Goal: Ask a question

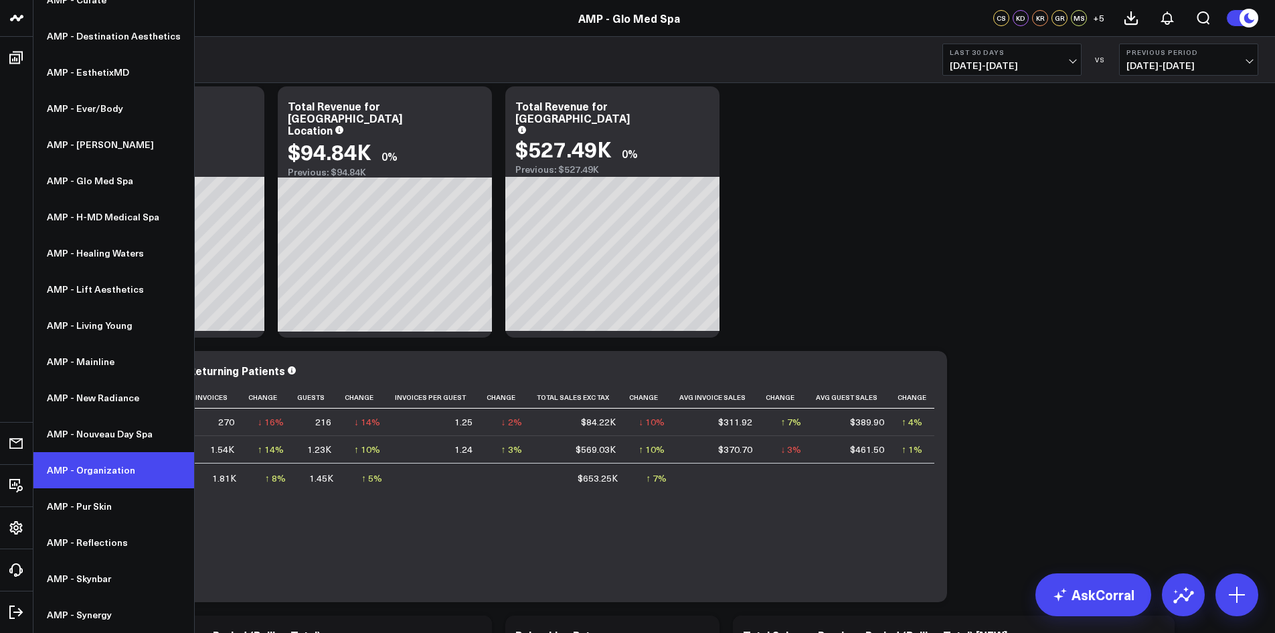
scroll to position [134, 0]
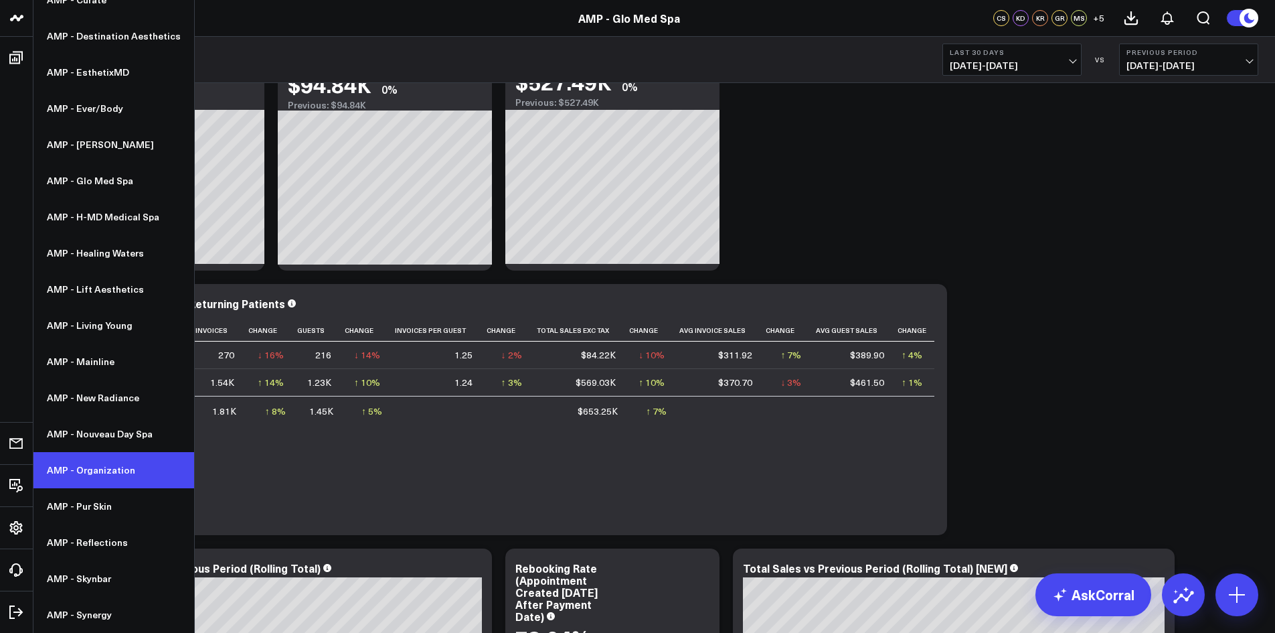
click at [94, 467] on link "AMP - Organization" at bounding box center [113, 470] width 161 height 36
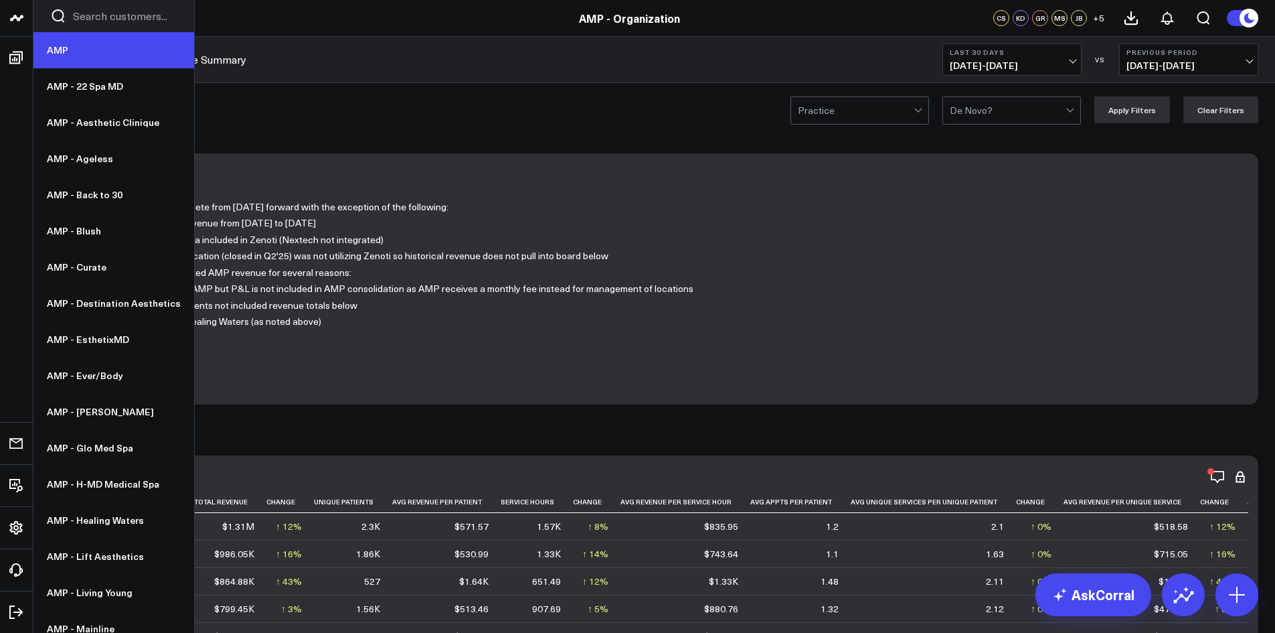
click at [62, 59] on link "AMP" at bounding box center [113, 50] width 161 height 36
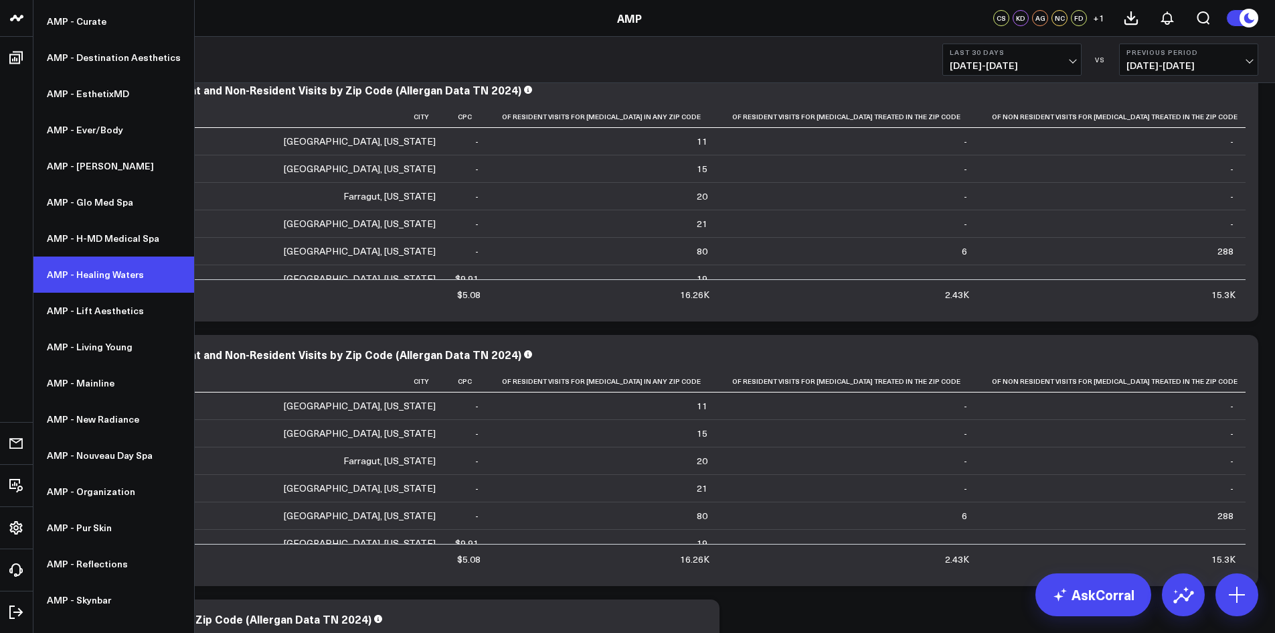
scroll to position [267, 0]
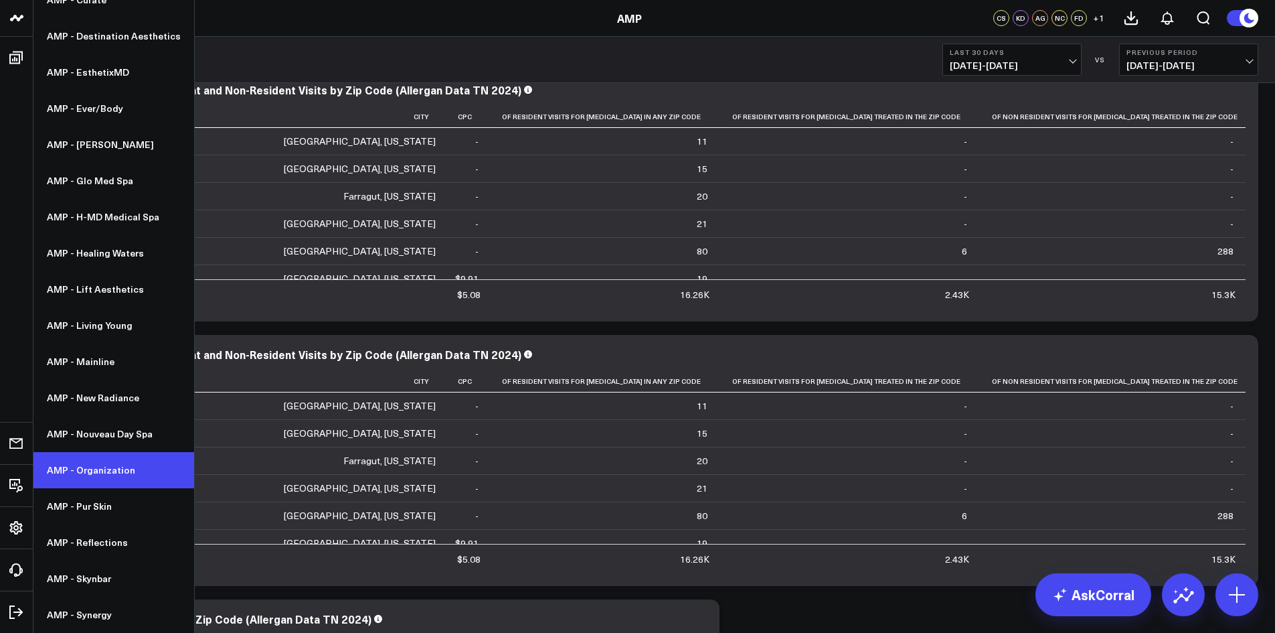
click at [94, 475] on link "AMP - Organization" at bounding box center [113, 470] width 161 height 36
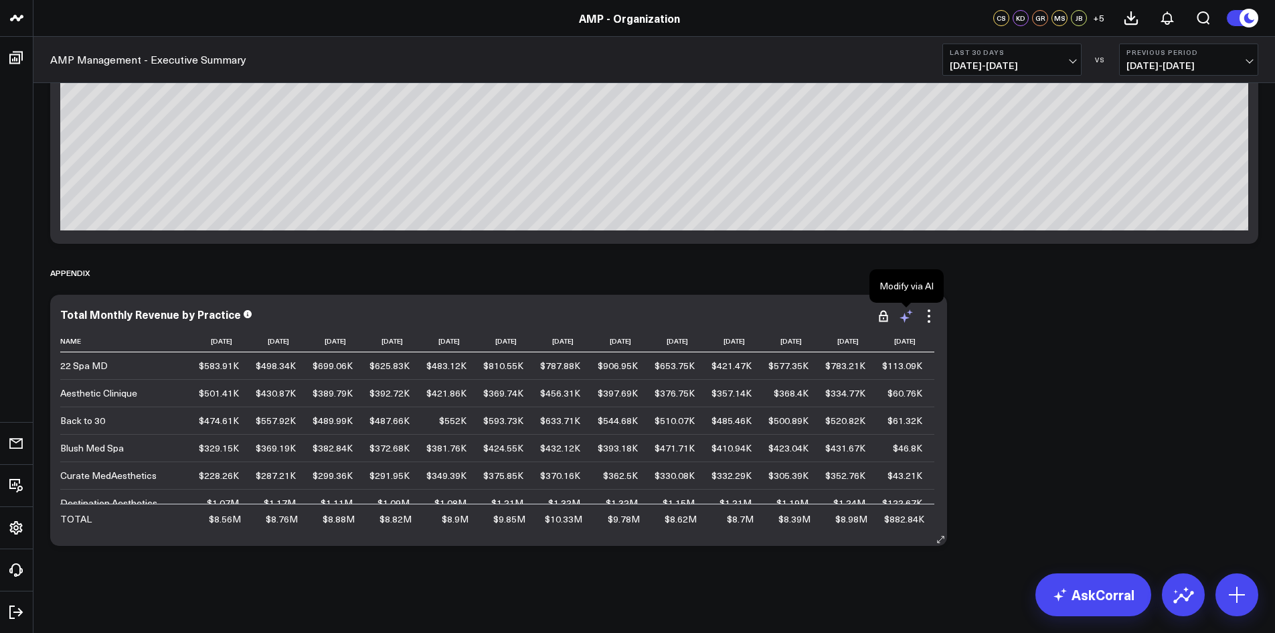
click at [906, 317] on icon at bounding box center [905, 318] width 10 height 10
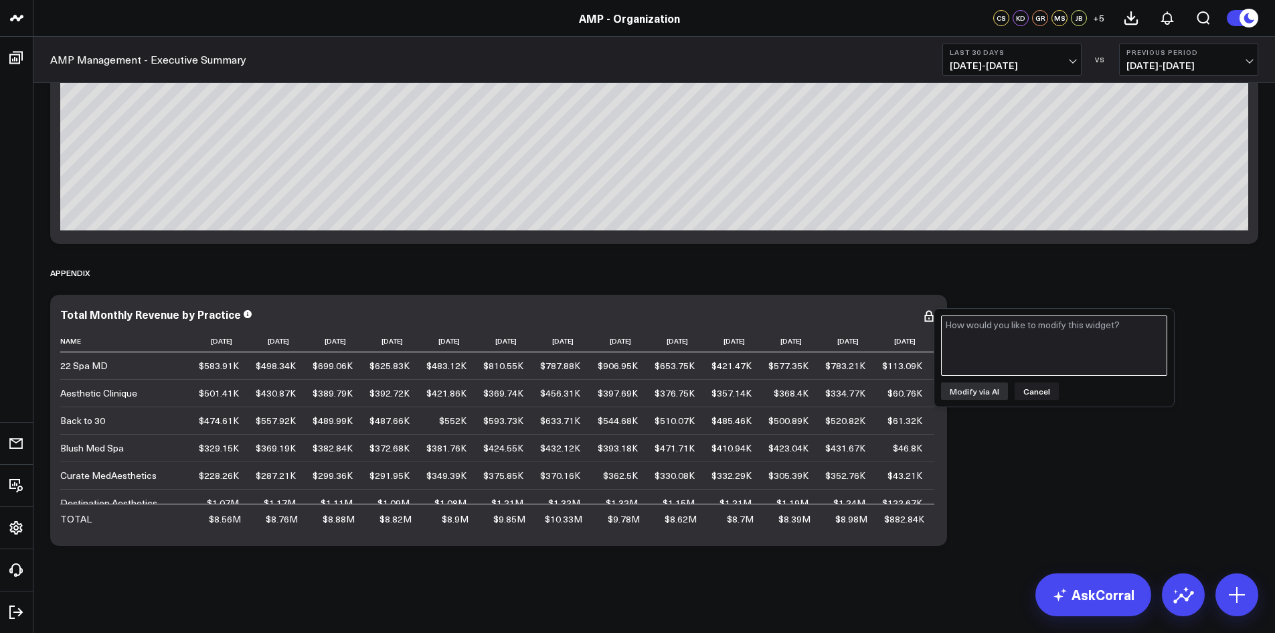
click at [975, 339] on textarea at bounding box center [1054, 345] width 226 height 60
type textarea "show monthly columns beginning in 2024-01-01"
click at [975, 393] on button "Modify via AI" at bounding box center [974, 390] width 67 height 17
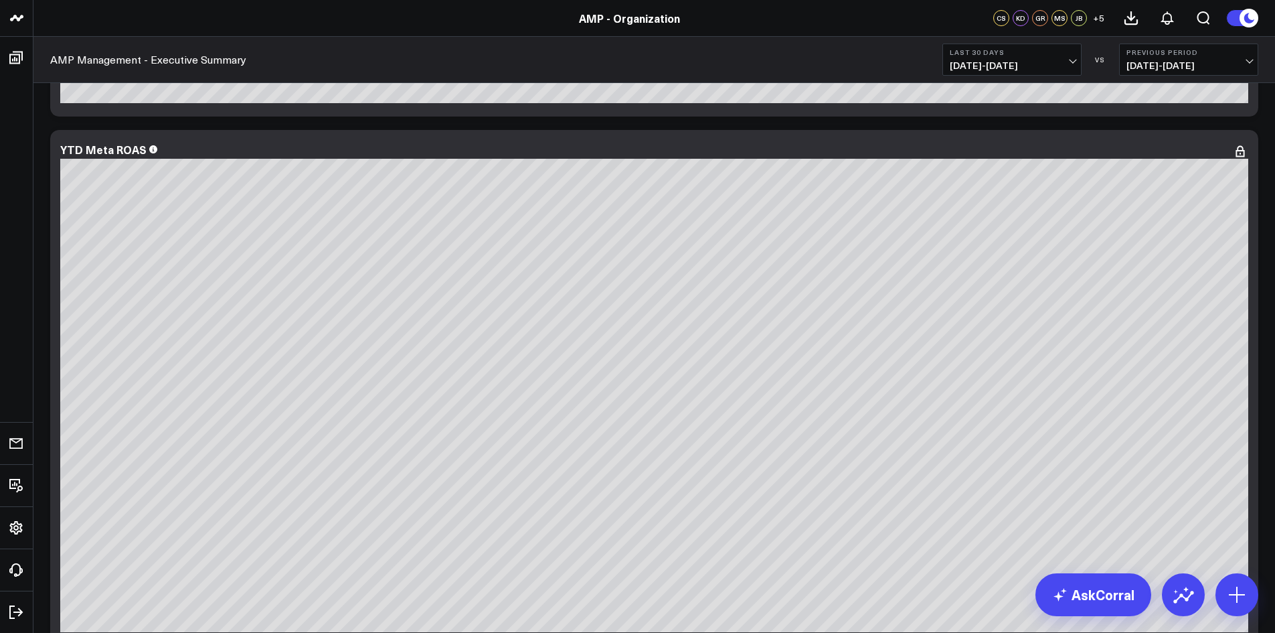
scroll to position [9412, 0]
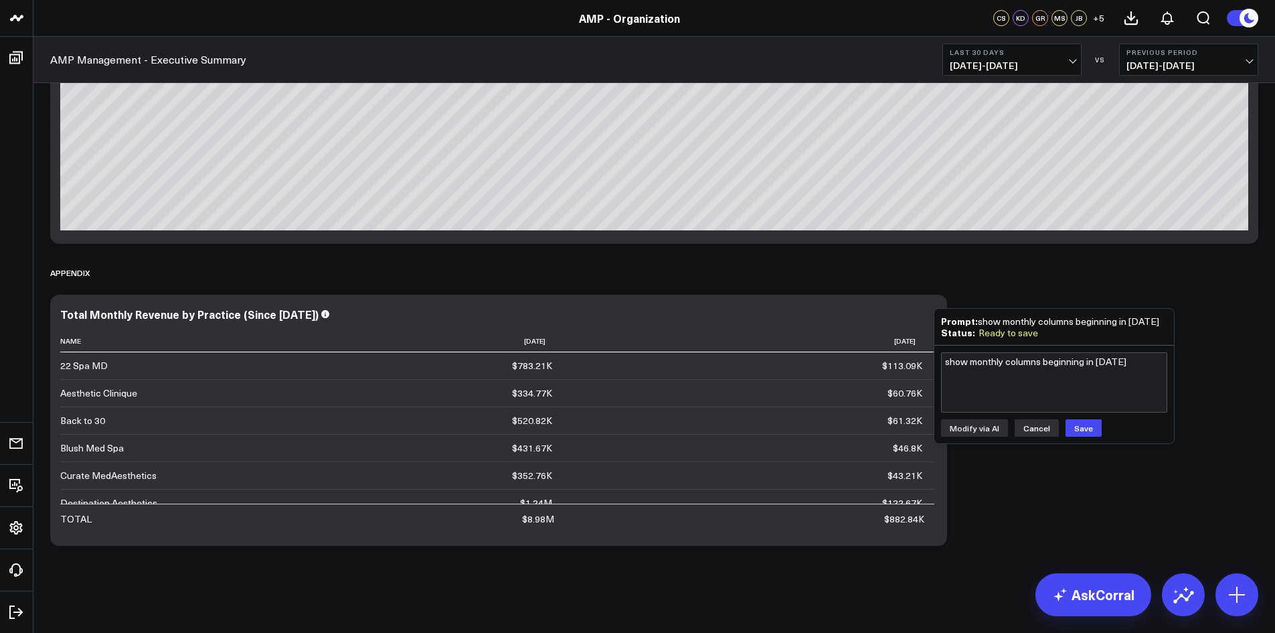
click at [1029, 436] on button "Cancel" at bounding box center [1037, 427] width 44 height 17
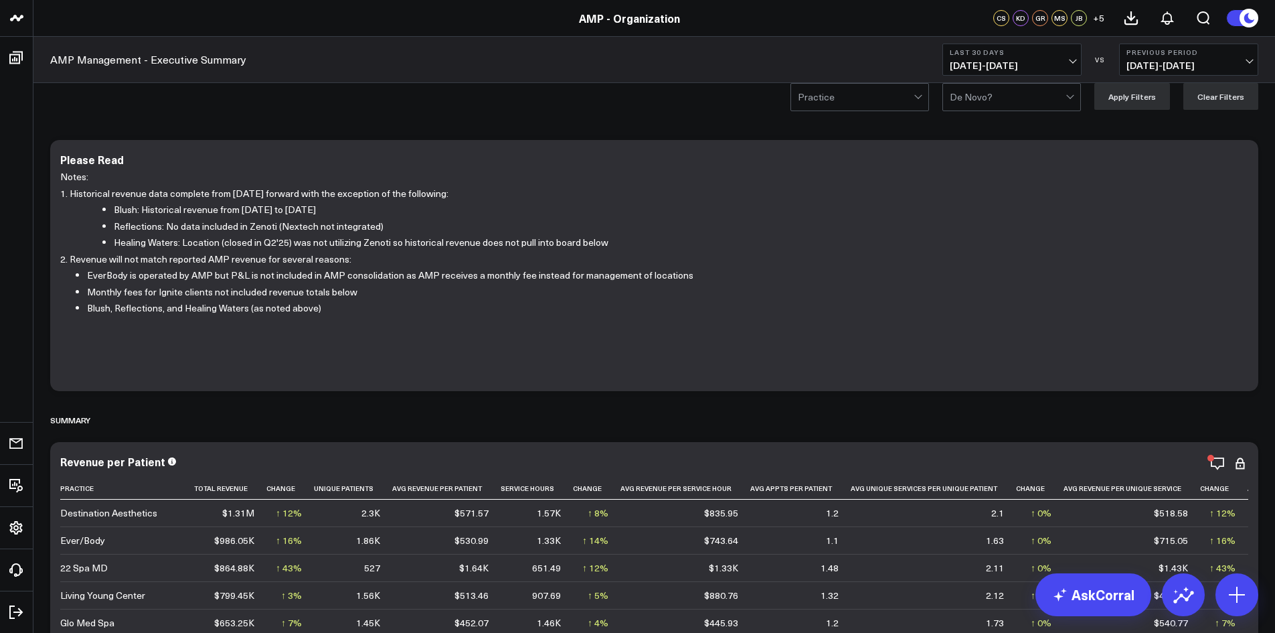
scroll to position [0, 0]
